Goal: Task Accomplishment & Management: Use online tool/utility

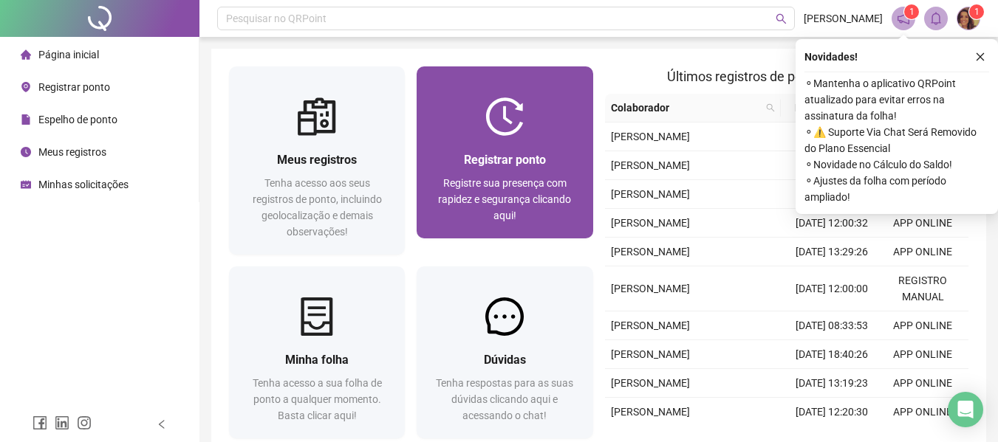
click at [527, 179] on span "Registre sua presença com rapidez e segurança clicando aqui!" at bounding box center [504, 199] width 133 height 44
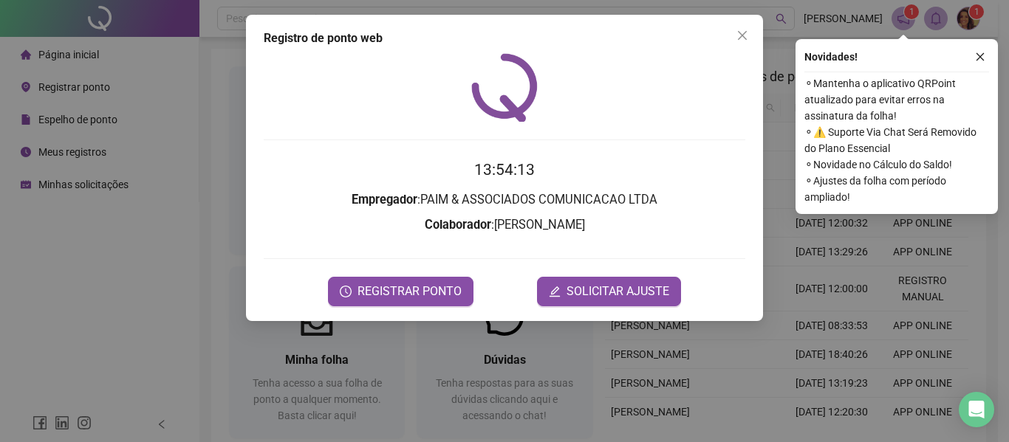
click at [436, 289] on span "REGISTRAR PONTO" at bounding box center [410, 292] width 104 height 18
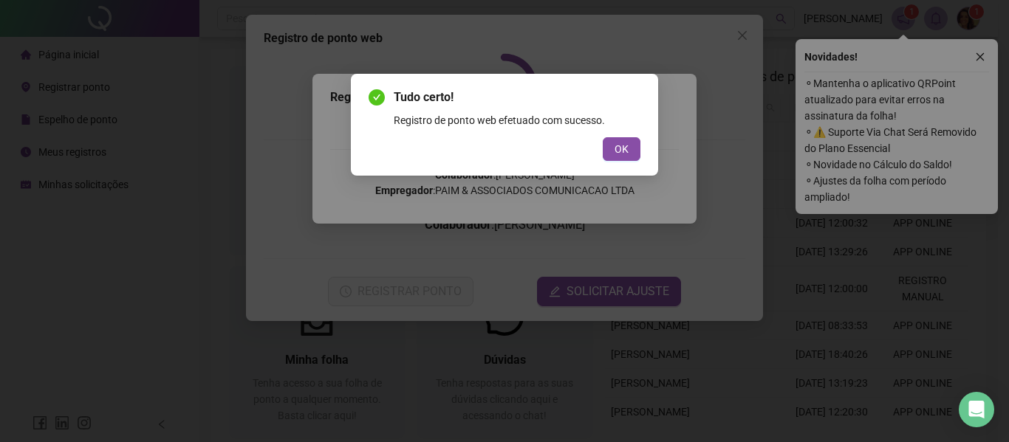
drag, startPoint x: 619, startPoint y: 156, endPoint x: 643, endPoint y: 156, distance: 24.4
click at [622, 156] on span "OK" at bounding box center [622, 149] width 14 height 16
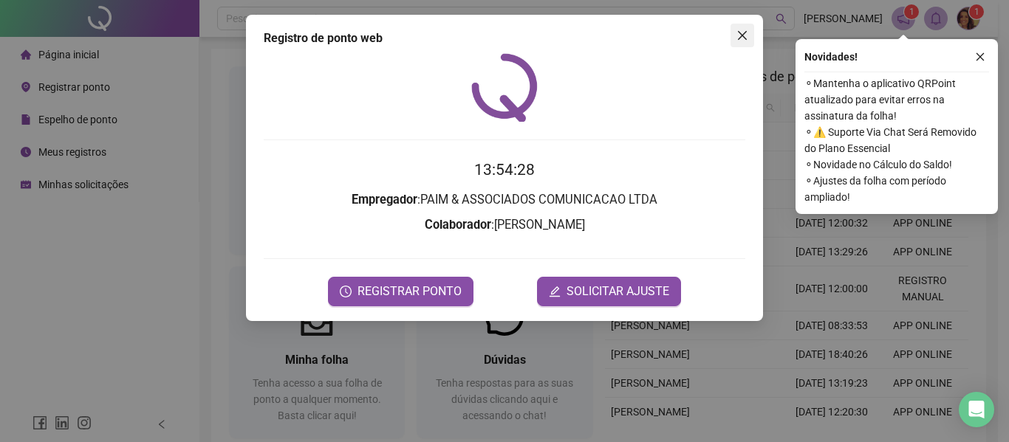
click at [742, 34] on icon "close" at bounding box center [742, 35] width 9 height 9
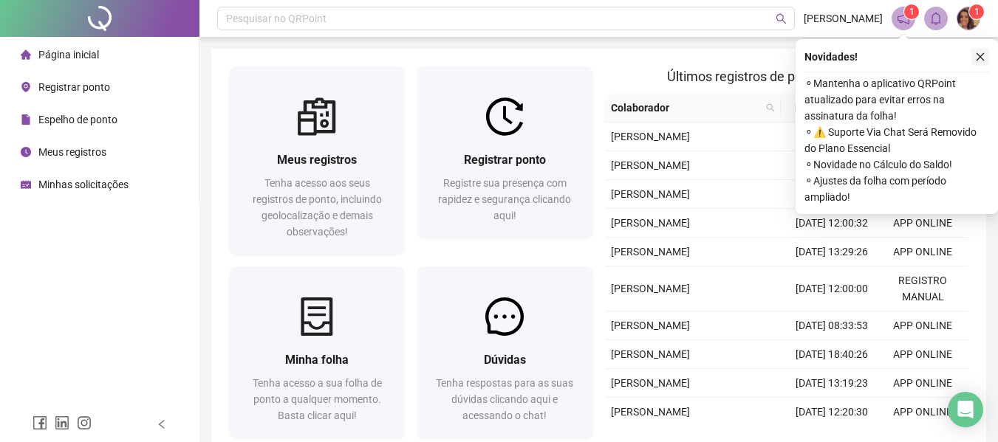
click at [980, 59] on icon "close" at bounding box center [980, 57] width 10 height 10
